Goal: Contribute content: Add original content to the website for others to see

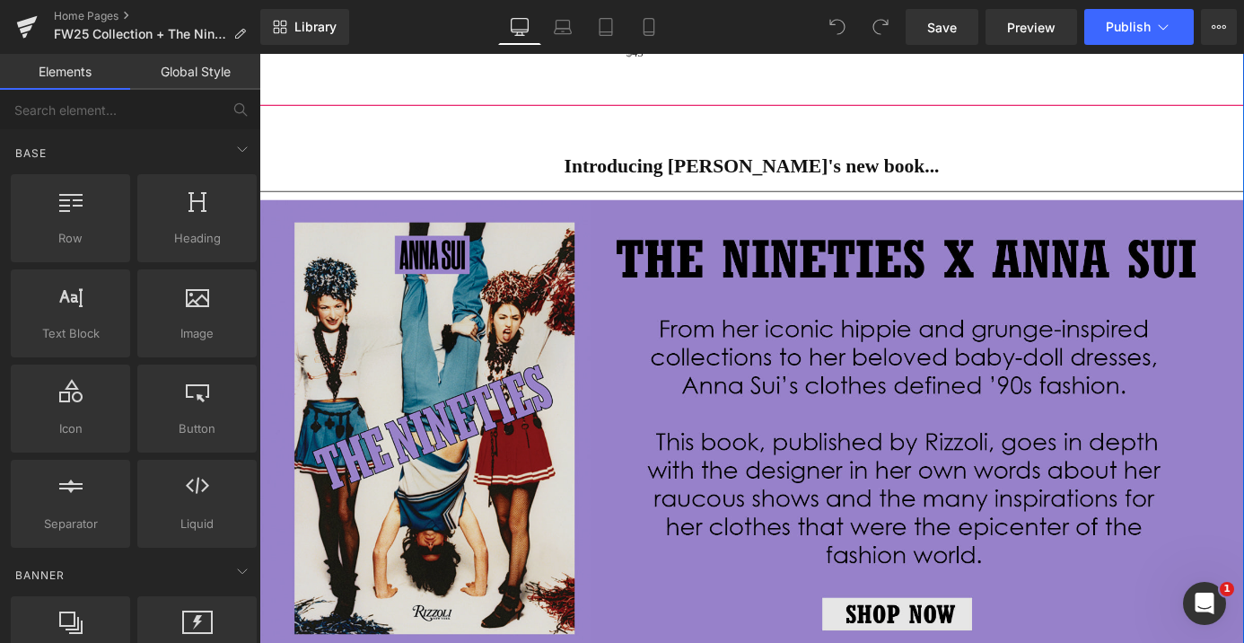
scroll to position [1955, 0]
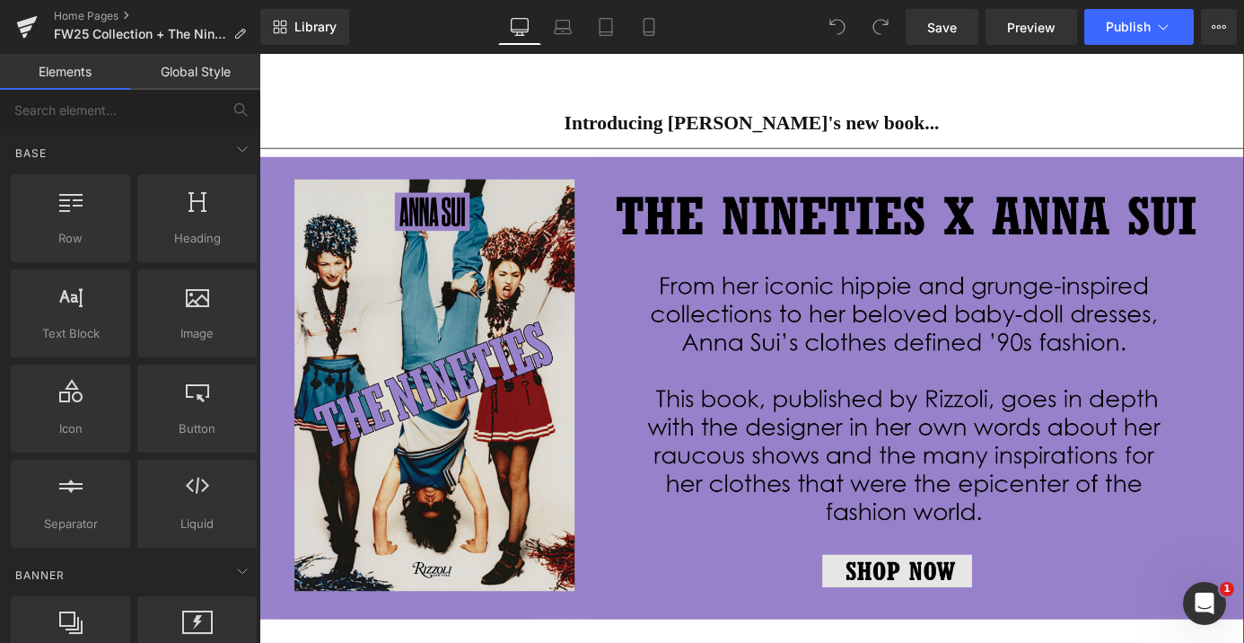
click at [636, 398] on img at bounding box center [802, 422] width 1086 height 509
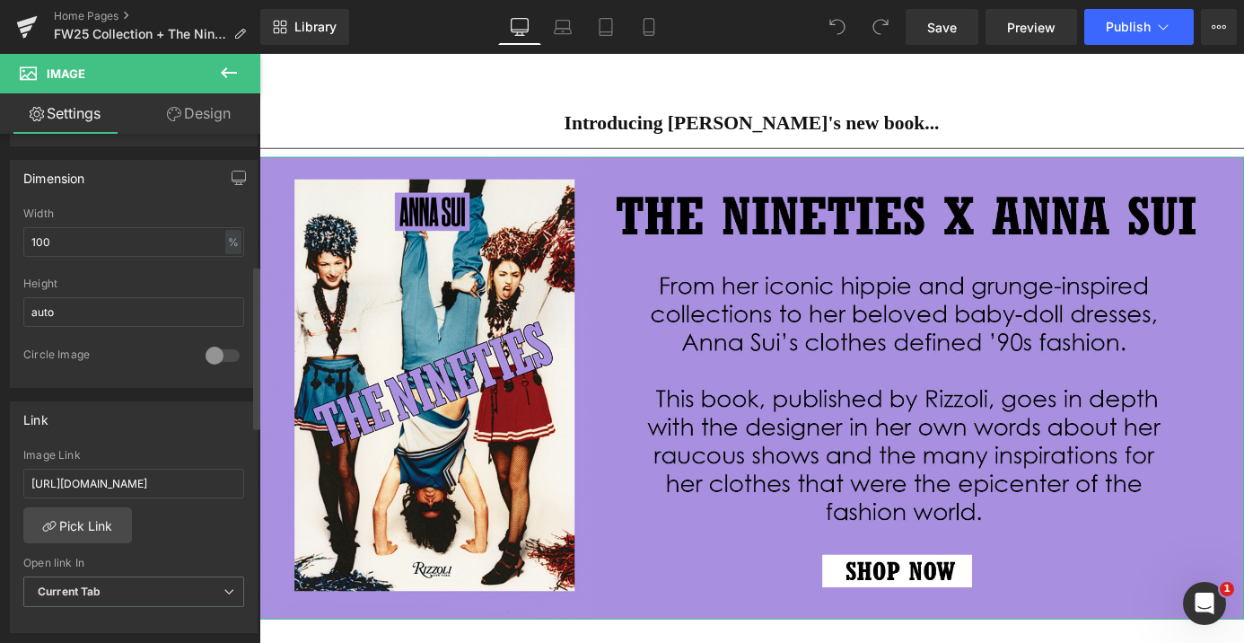
scroll to position [520, 0]
click at [173, 478] on input "[URL][DOMAIN_NAME]" at bounding box center [133, 483] width 221 height 30
click at [91, 517] on link "Pick Link" at bounding box center [77, 524] width 109 height 36
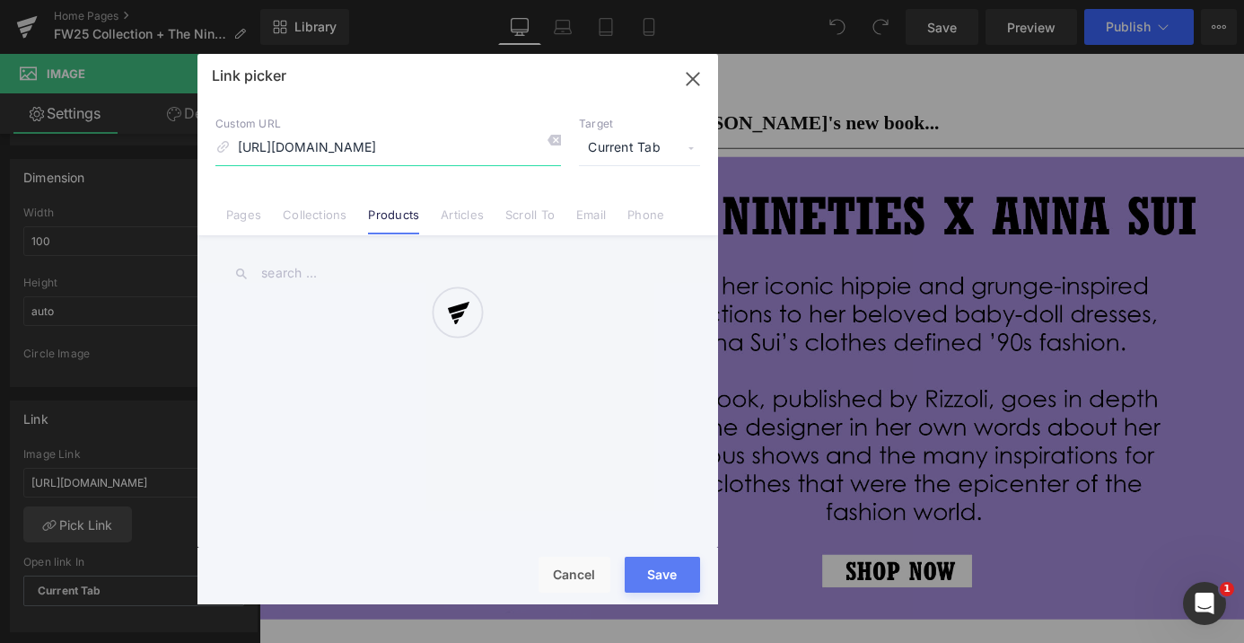
scroll to position [0, 89]
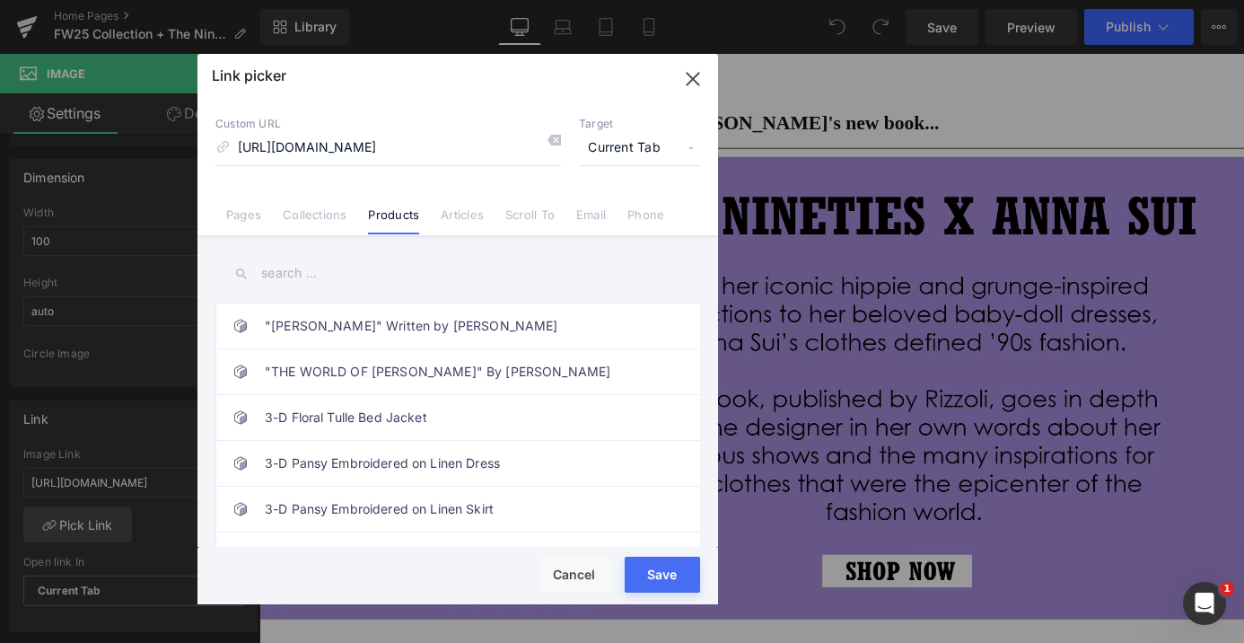
click at [291, 267] on input "text" at bounding box center [457, 273] width 485 height 40
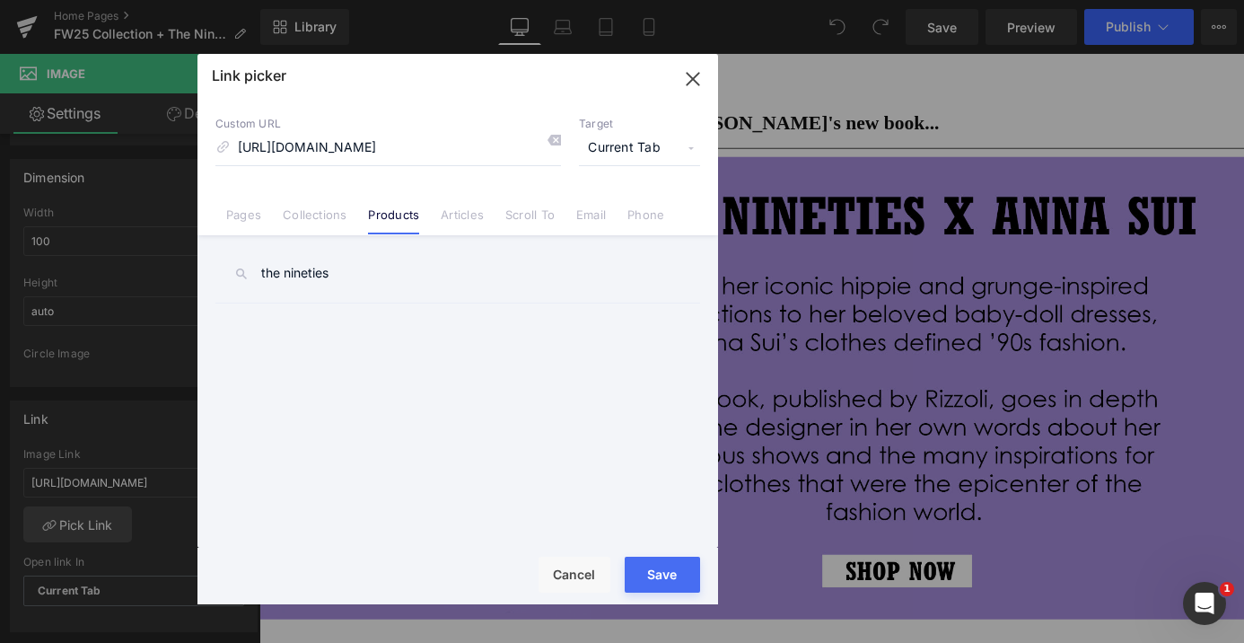
click at [424, 272] on input "the nineties" at bounding box center [457, 273] width 485 height 40
type input "the nineties"
drag, startPoint x: 416, startPoint y: 275, endPoint x: 246, endPoint y: 279, distance: 170.6
click at [246, 279] on div "the nineties" at bounding box center [457, 273] width 485 height 40
type input "the nin"
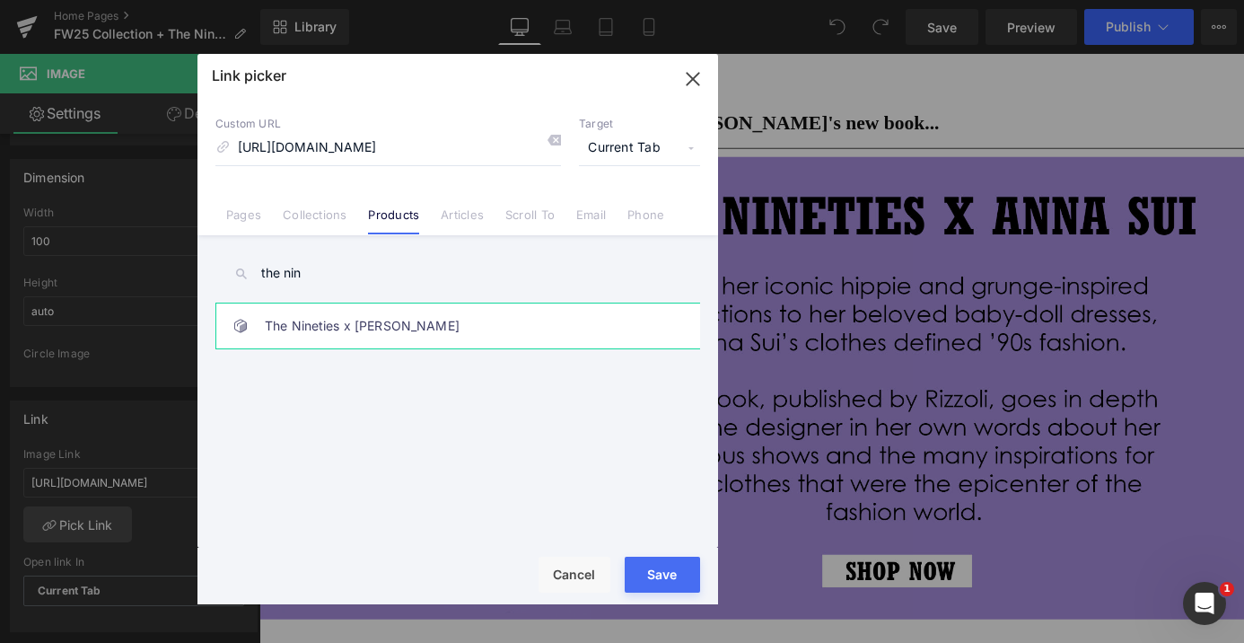
click at [364, 328] on link "The Nineties x [PERSON_NAME]" at bounding box center [462, 325] width 395 height 45
type input "/products/the-nineties-by-rizzoli"
click at [658, 572] on div "Loading Product Data" at bounding box center [621, 572] width 129 height 20
click at [678, 577] on div "Loading Product Data" at bounding box center [621, 572] width 129 height 20
click at [667, 578] on div "Loading Product Data" at bounding box center [621, 572] width 129 height 20
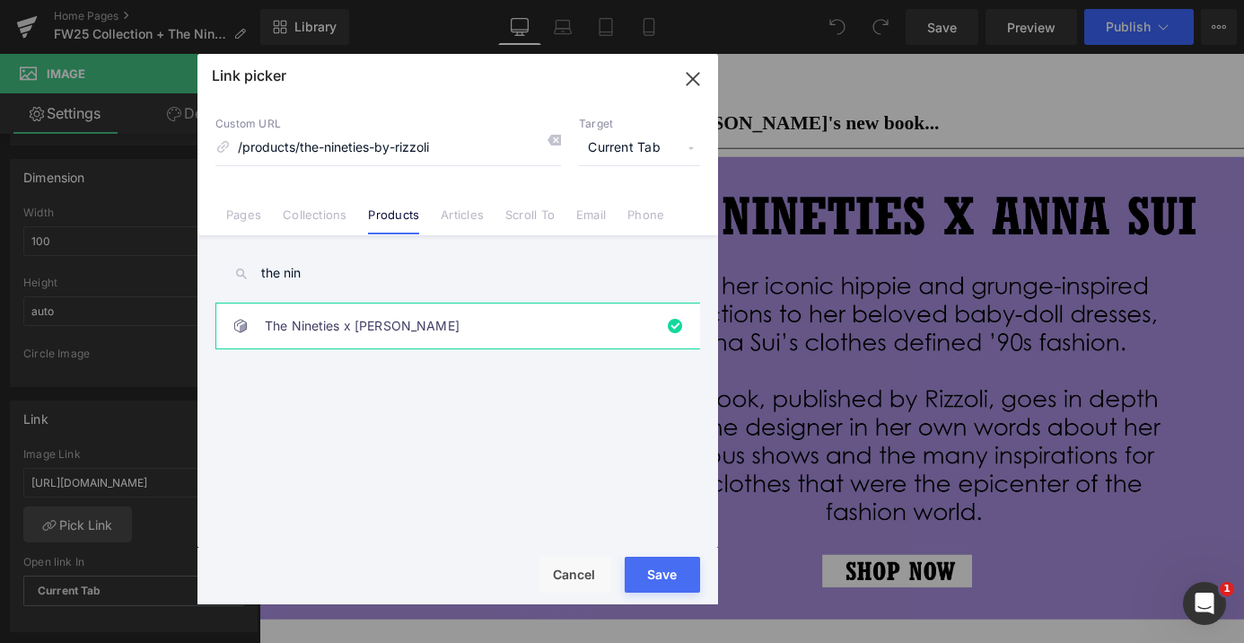
click at [695, 579] on button "Save" at bounding box center [662, 574] width 75 height 36
type input "/products/the-nineties-by-rizzoli"
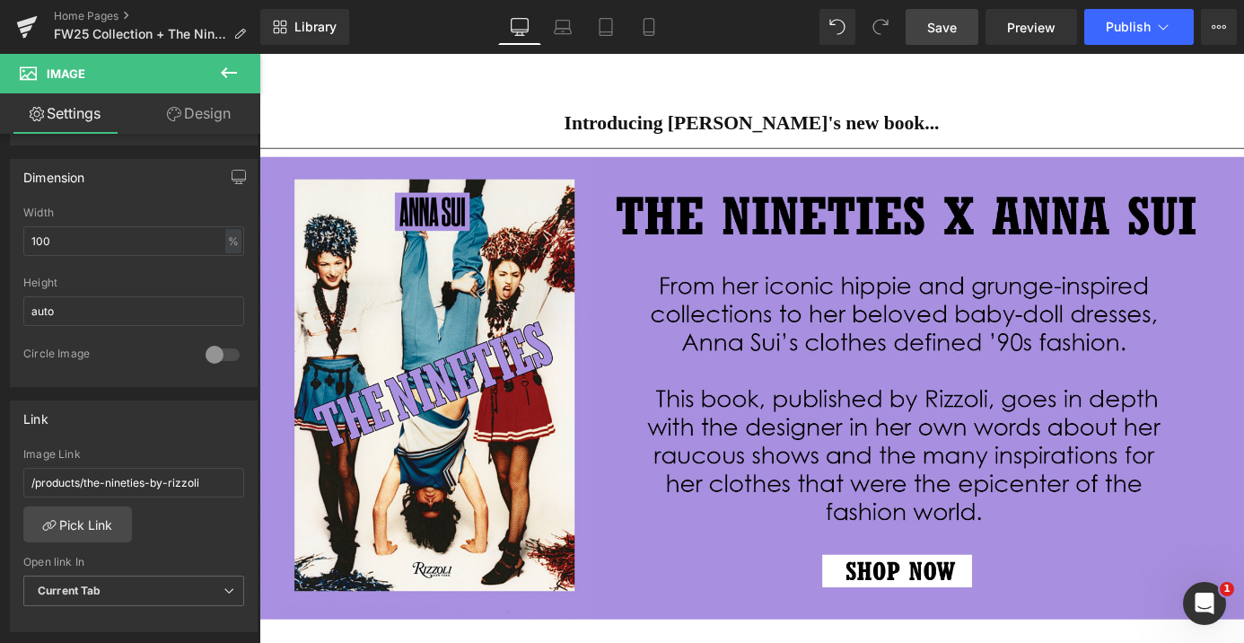
click at [932, 39] on link "Save" at bounding box center [941, 27] width 73 height 36
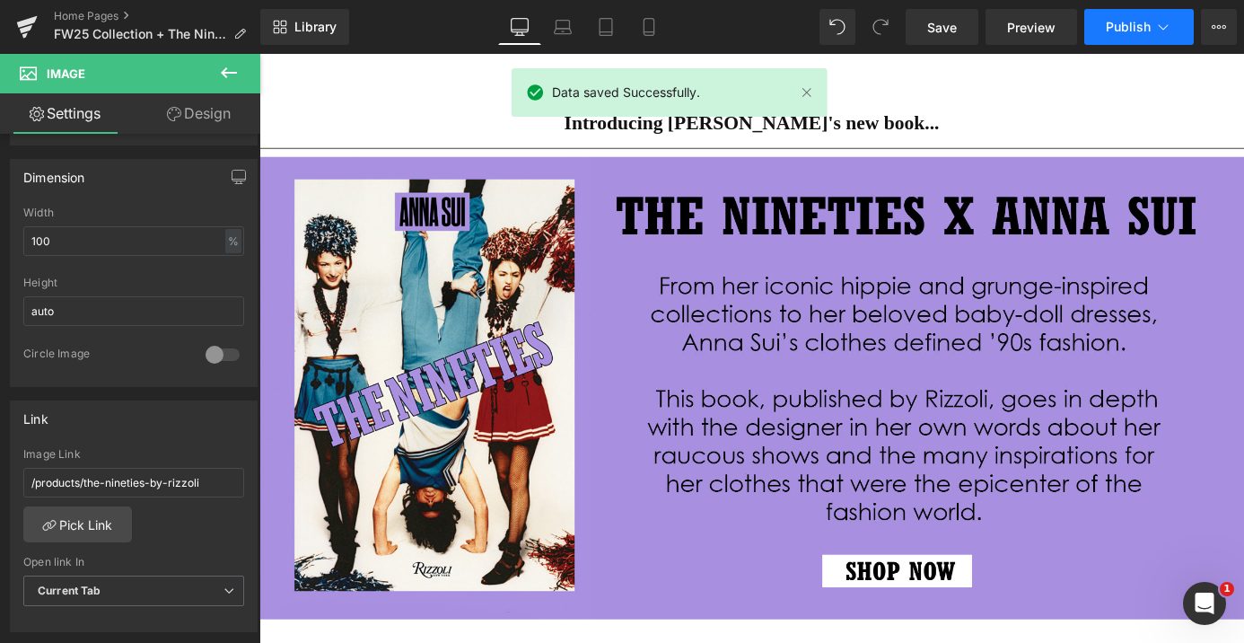
click at [1133, 30] on span "Publish" at bounding box center [1128, 27] width 45 height 14
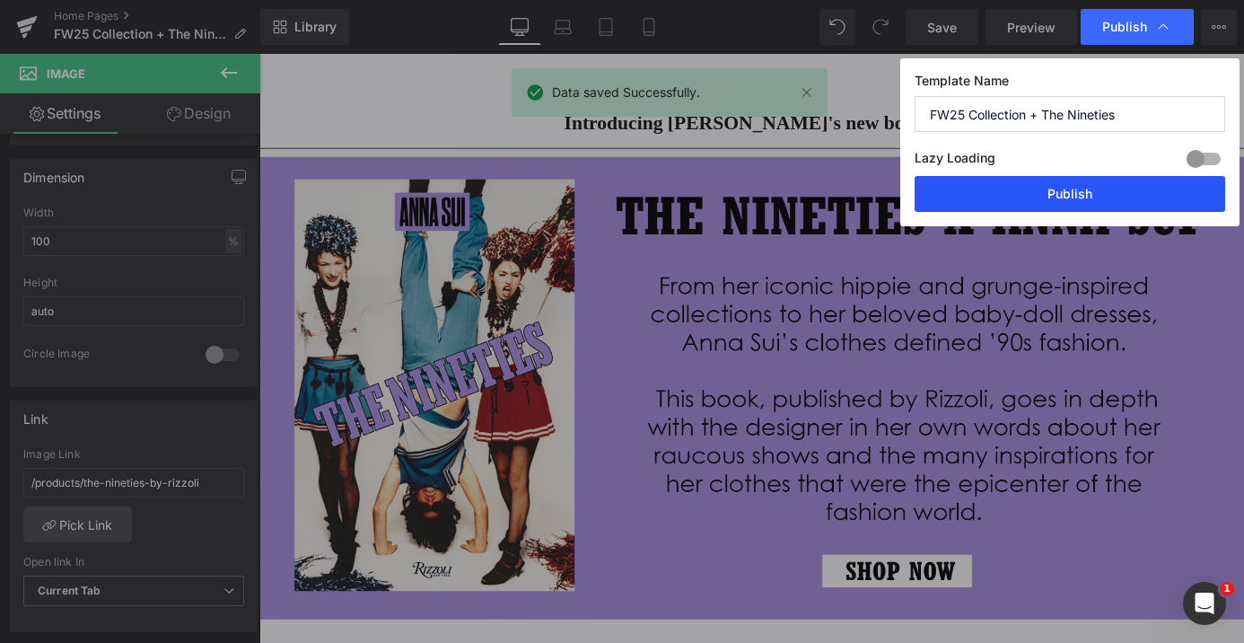
click at [1089, 193] on button "Publish" at bounding box center [1069, 194] width 310 height 36
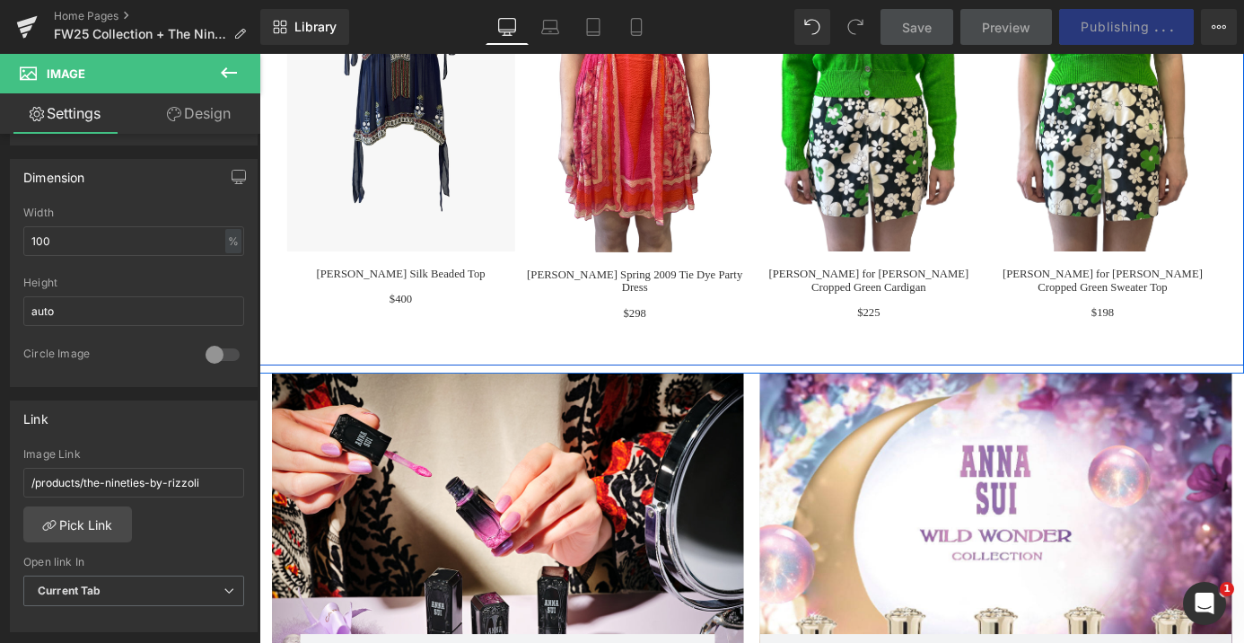
scroll to position [3188, 0]
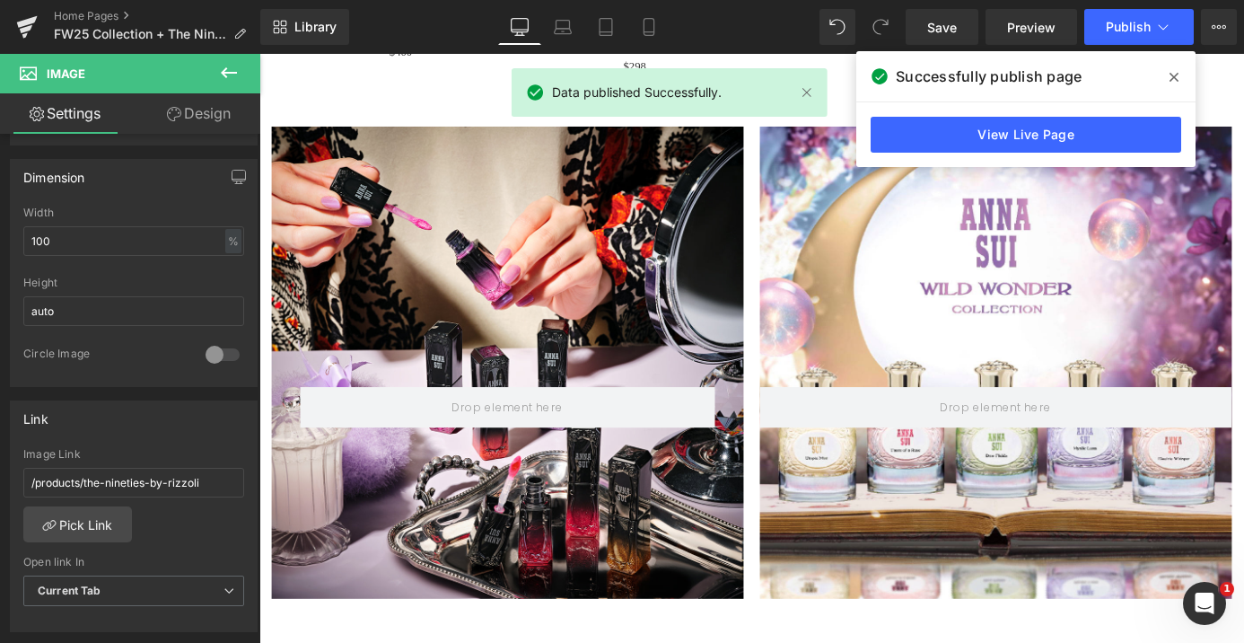
click at [1169, 70] on icon at bounding box center [1173, 77] width 9 height 14
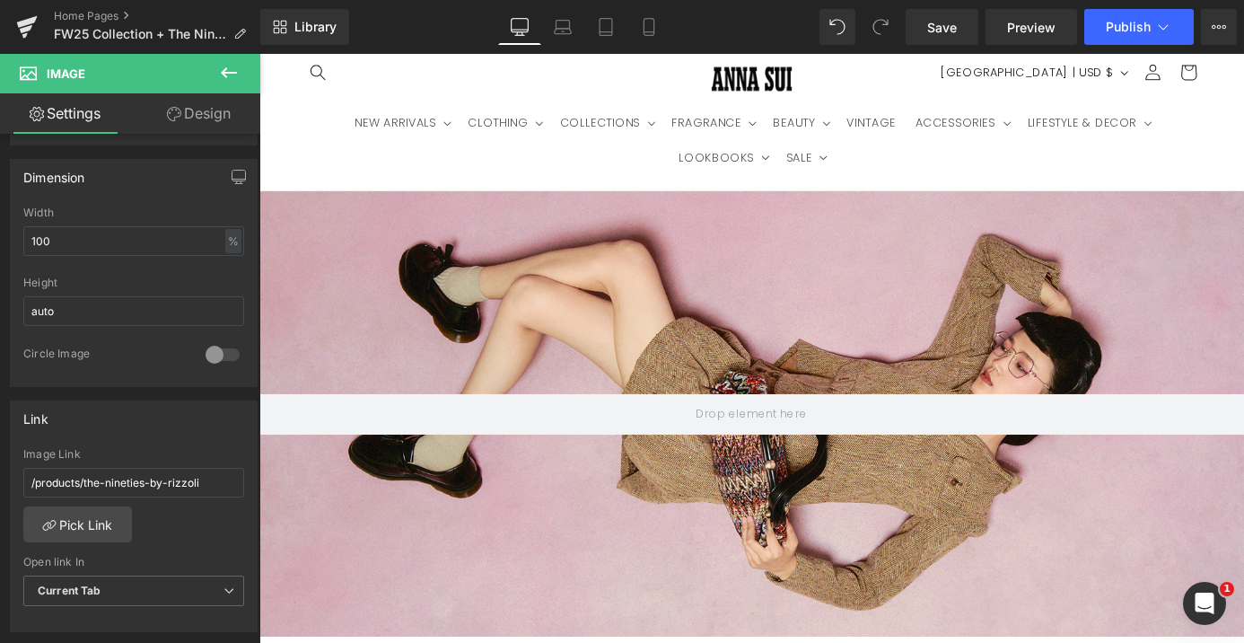
scroll to position [0, 0]
